Goal: Check status: Check status

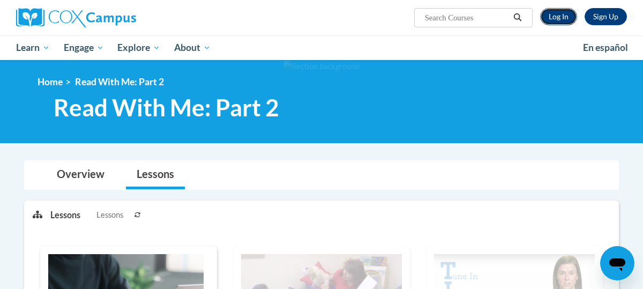
click at [552, 17] on link "Log In" at bounding box center [558, 16] width 37 height 17
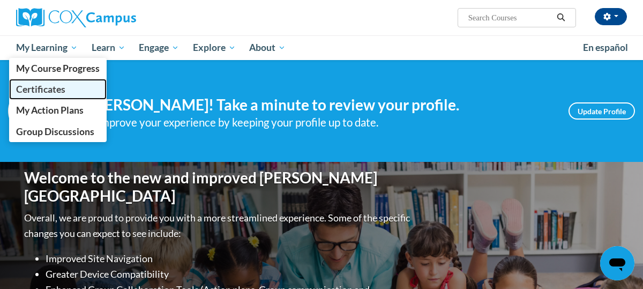
click at [74, 96] on link "Certificates" at bounding box center [57, 89] width 97 height 21
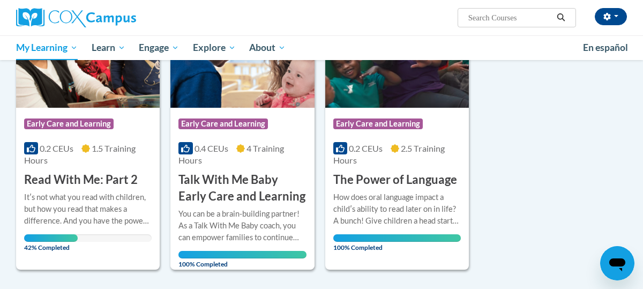
scroll to position [197, 0]
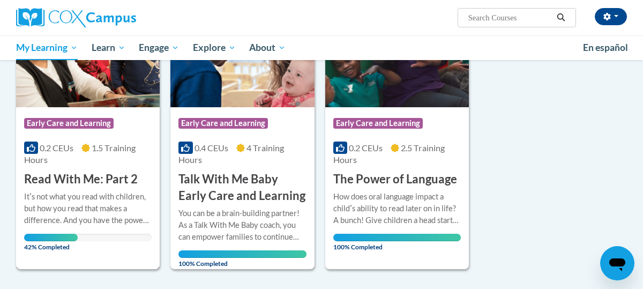
click at [133, 142] on div "0.2 CEUs 1.5 Training Hours" at bounding box center [87, 154] width 127 height 24
